Goal: Task Accomplishment & Management: Manage account settings

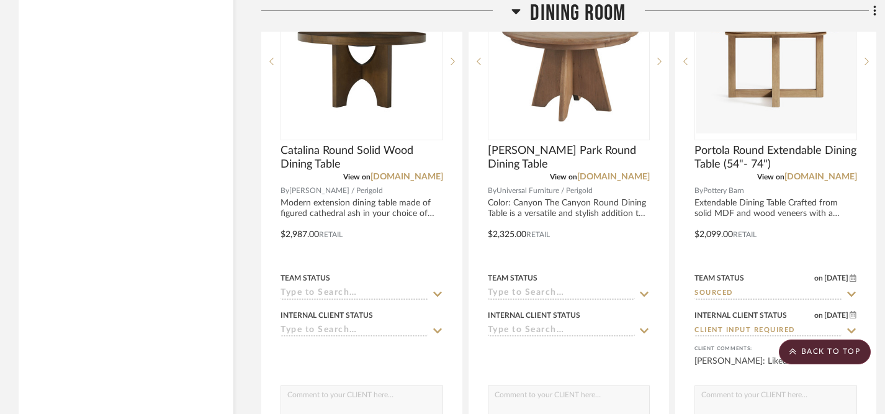
scroll to position [4562, 0]
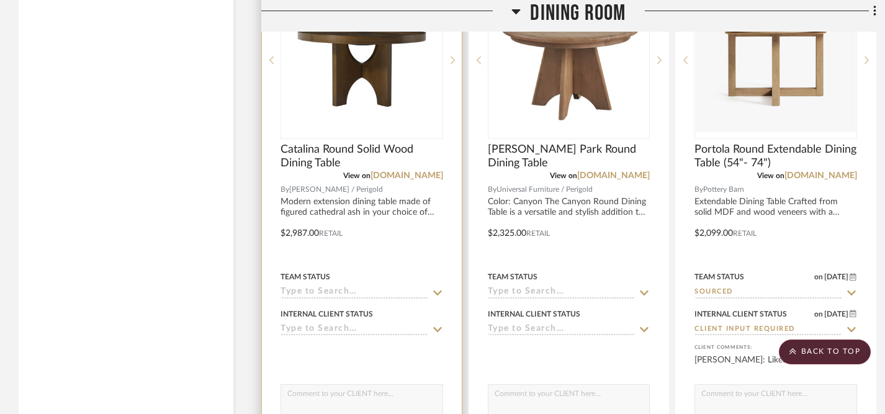
click at [436, 327] on icon at bounding box center [437, 329] width 9 height 5
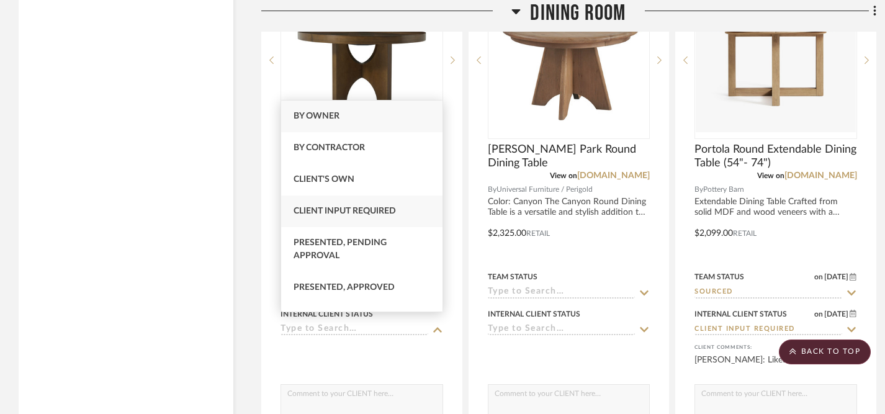
click at [377, 210] on span "Client Input Required" at bounding box center [345, 211] width 102 height 9
type input "9/24/2025"
type input "Client Input Required"
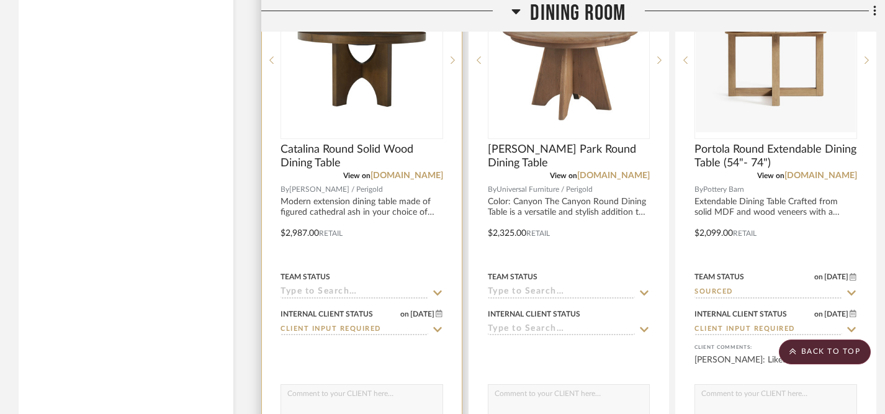
click at [405, 394] on textarea at bounding box center [361, 397] width 161 height 24
type textarea "H"
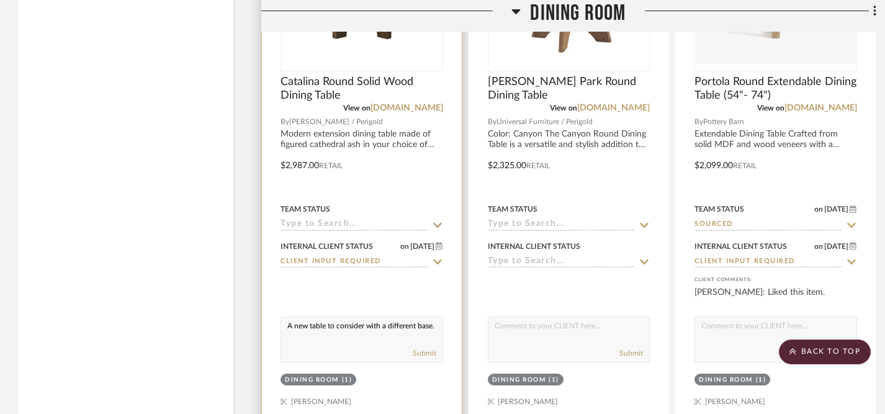
scroll to position [4639, 0]
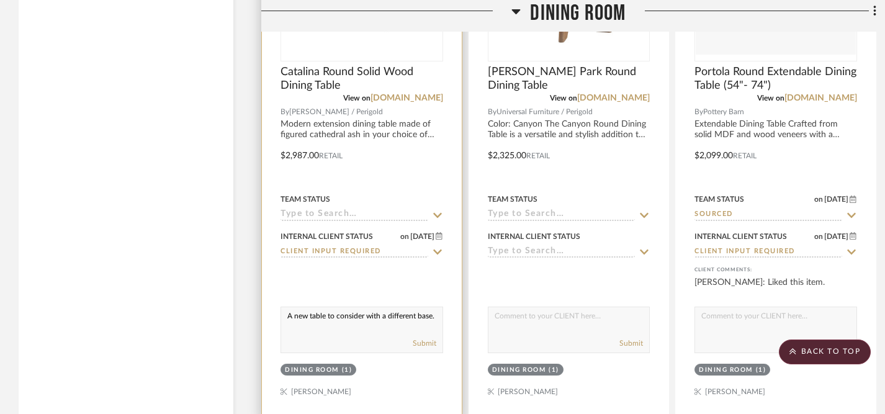
click at [286, 313] on textarea "A new table to consider with a different base." at bounding box center [361, 319] width 161 height 24
drag, startPoint x: 286, startPoint y: 313, endPoint x: 441, endPoint y: 310, distance: 155.2
click at [441, 310] on textarea "A new table to consider with a different base." at bounding box center [361, 319] width 161 height 24
type textarea "A new table to consider with a different base."
click at [421, 338] on button "Submit" at bounding box center [425, 343] width 24 height 11
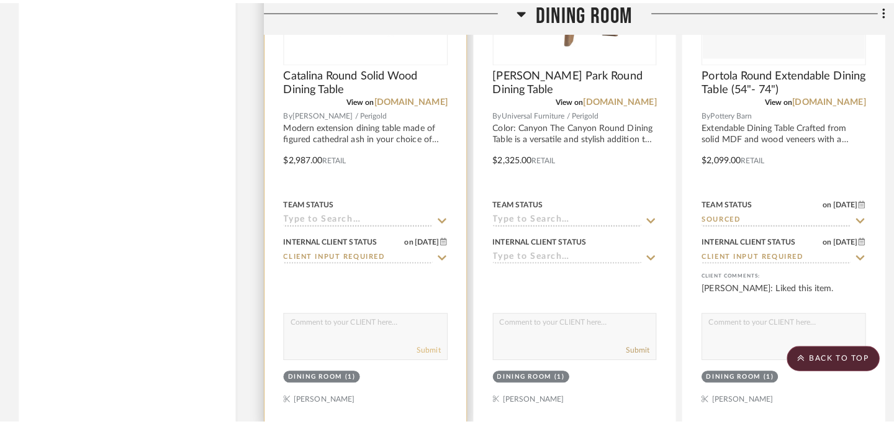
scroll to position [0, 0]
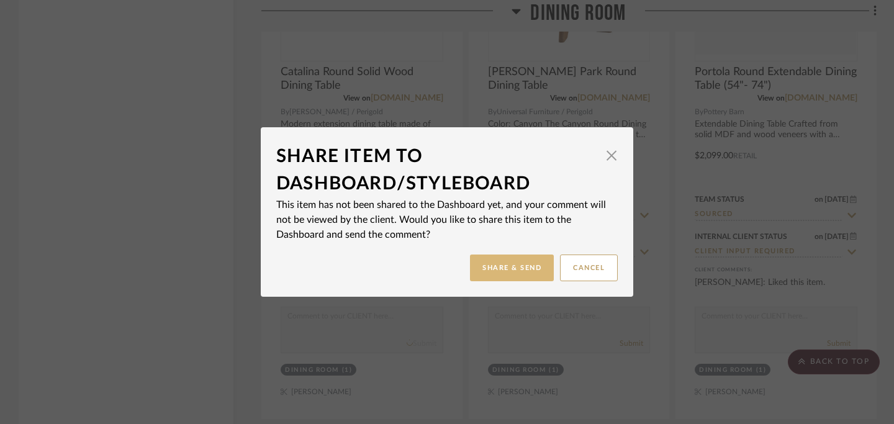
click at [518, 269] on button "Share & Send" at bounding box center [512, 267] width 84 height 27
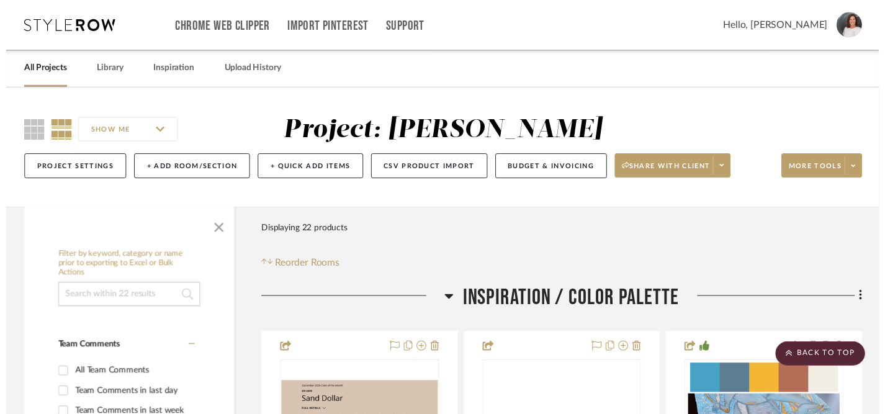
scroll to position [4639, 0]
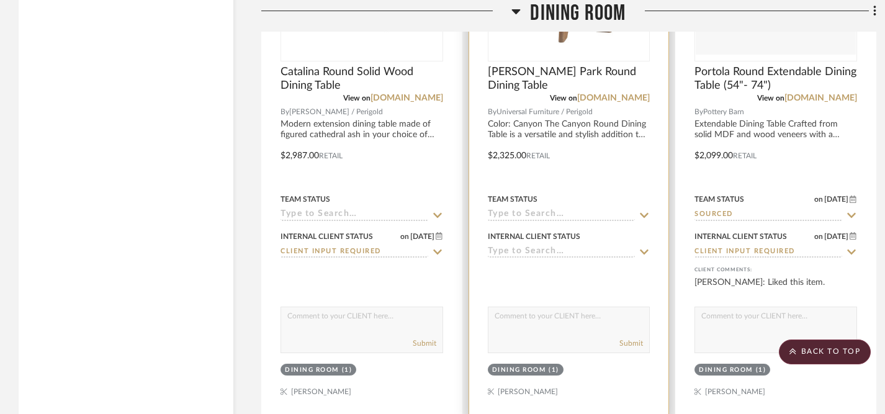
click at [514, 315] on textarea at bounding box center [568, 319] width 161 height 24
paste textarea "A new table to consider with a different base."
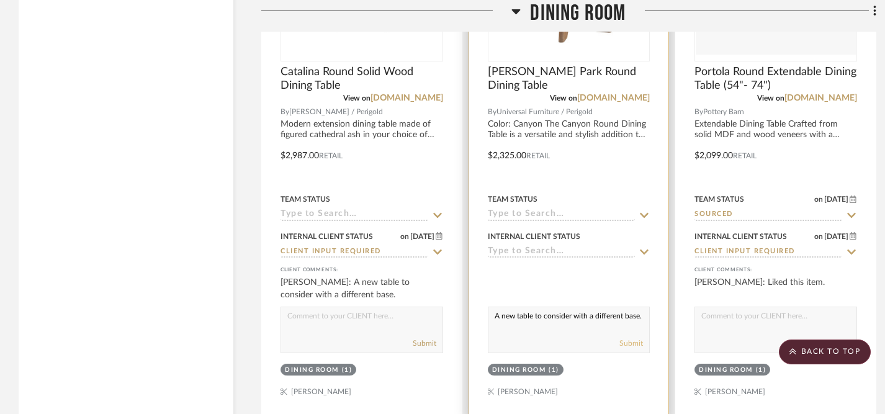
type textarea "A new table to consider with a different base."
click at [631, 338] on button "Submit" at bounding box center [631, 343] width 24 height 11
click at [642, 247] on icon at bounding box center [644, 252] width 11 height 10
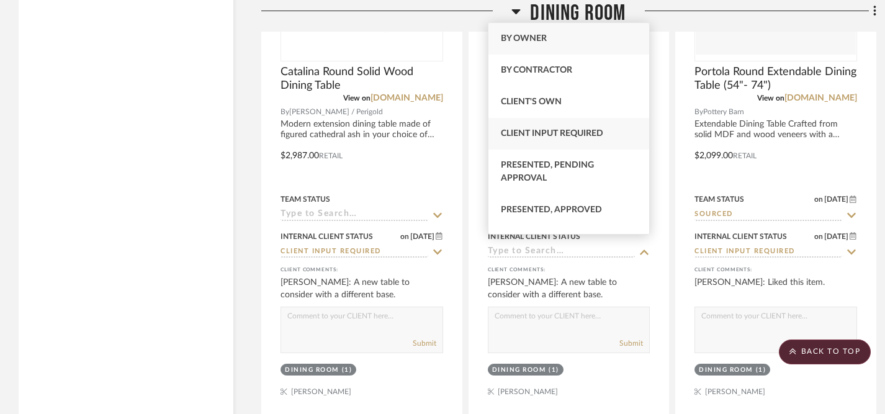
click at [533, 131] on span "Client Input Required" at bounding box center [552, 133] width 102 height 9
type input "9/24/2025"
type input "Client Input Required"
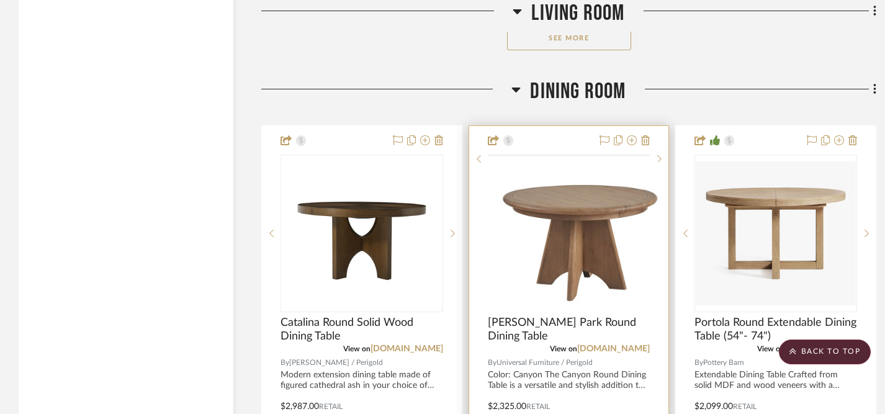
scroll to position [4377, 0]
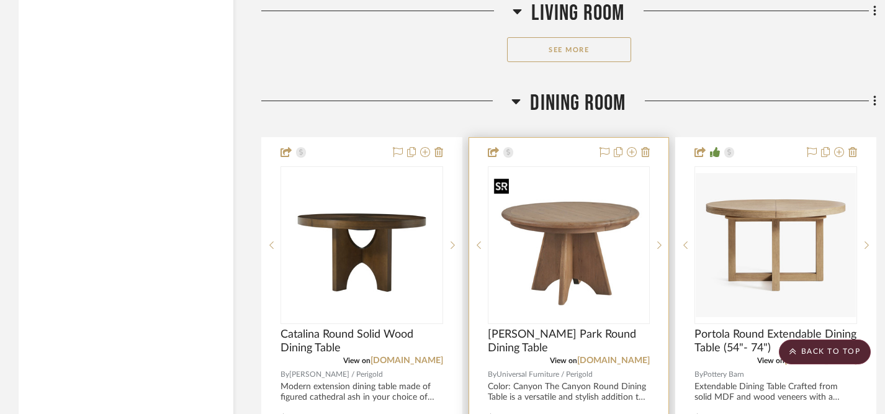
click at [561, 228] on img "0" at bounding box center [569, 245] width 160 height 128
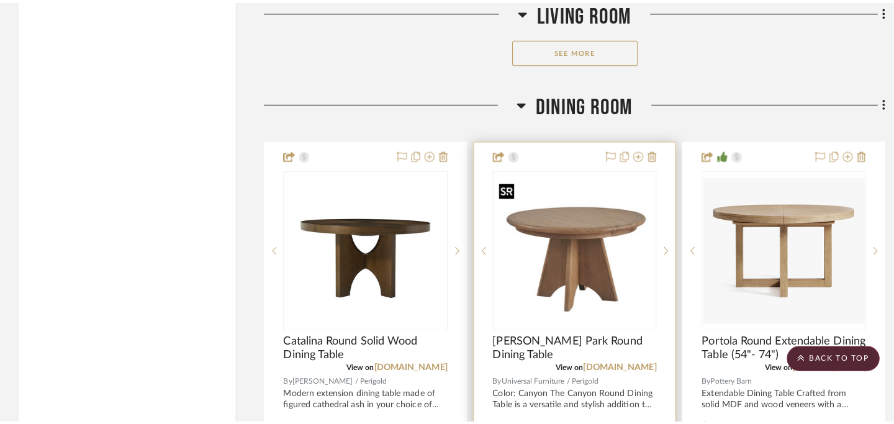
scroll to position [0, 0]
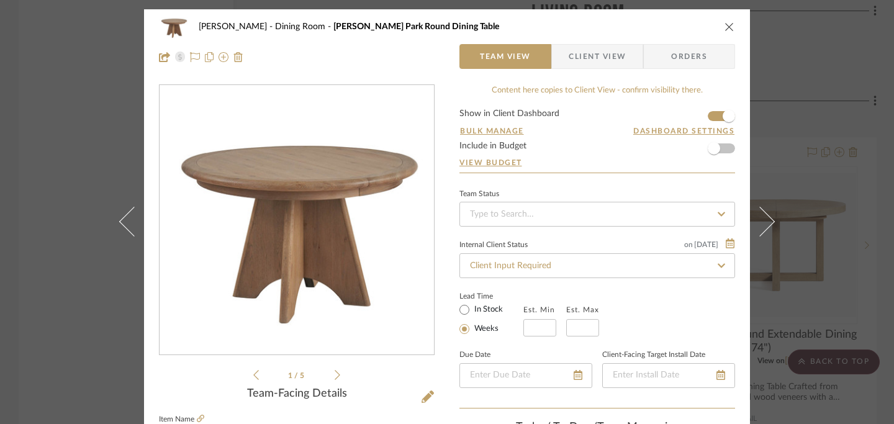
click at [600, 48] on span "Client View" at bounding box center [597, 56] width 57 height 25
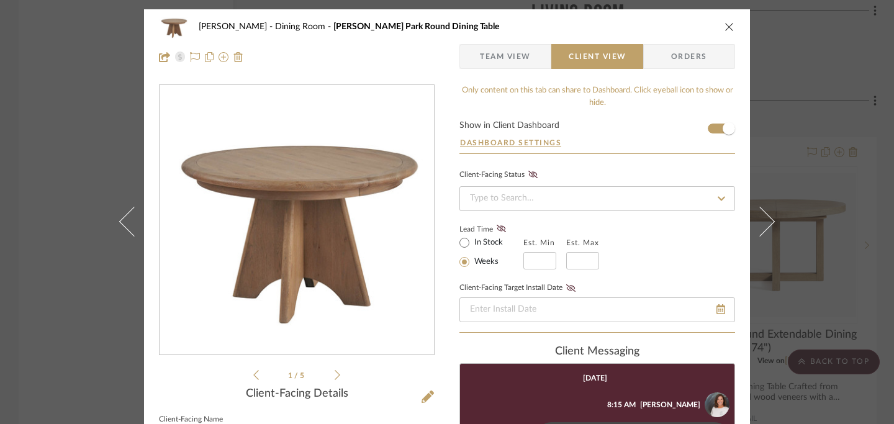
click at [724, 30] on icon "close" at bounding box center [729, 27] width 10 height 10
